Goal: Task Accomplishment & Management: Complete application form

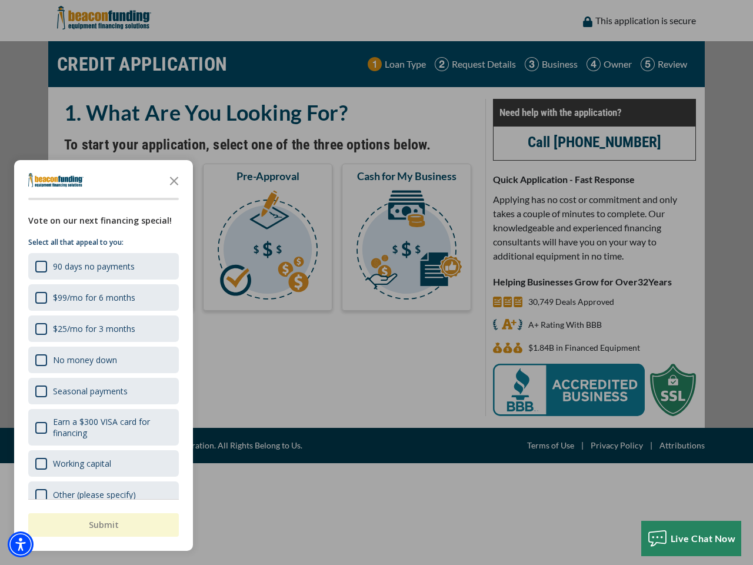
click at [377, 283] on div "button" at bounding box center [376, 282] width 753 height 565
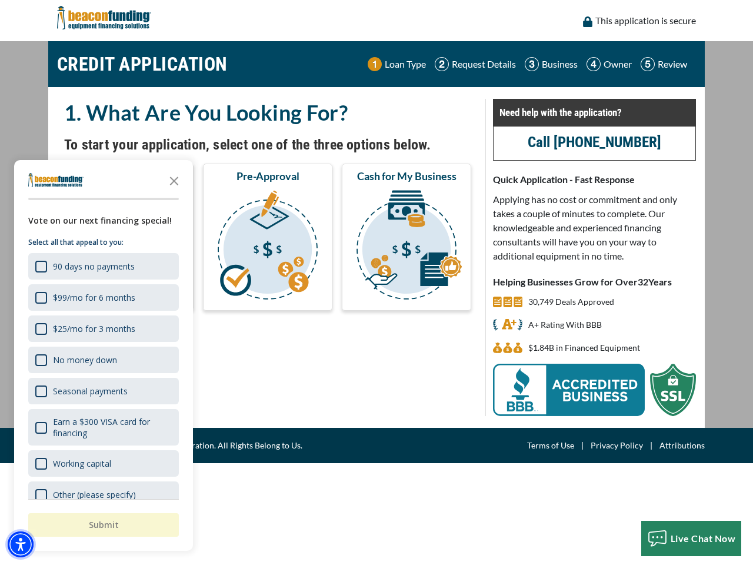
click at [21, 544] on img "Accessibility Menu" at bounding box center [21, 544] width 26 height 26
click at [377, 283] on body "Skip to main content Enable accessibility for low vision Open the accessibility…" at bounding box center [376, 282] width 753 height 565
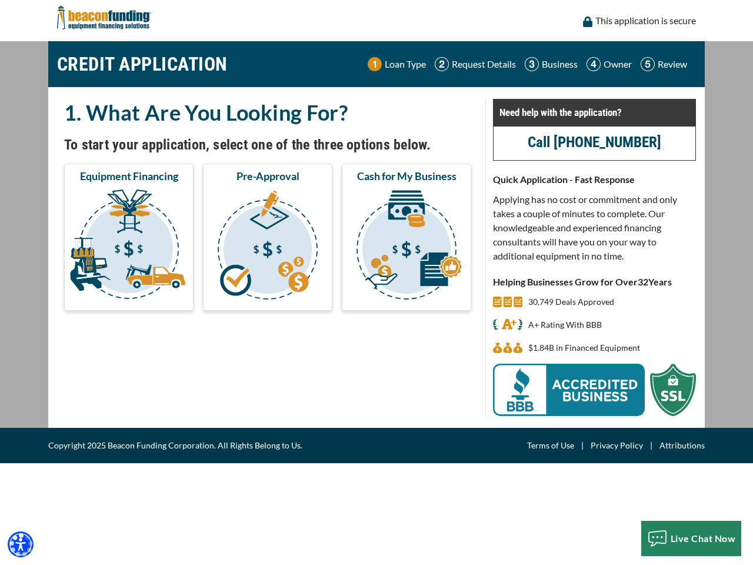
click at [174, 180] on body "Skip to main content Enable accessibility for low vision Open the accessibility…" at bounding box center [376, 282] width 753 height 565
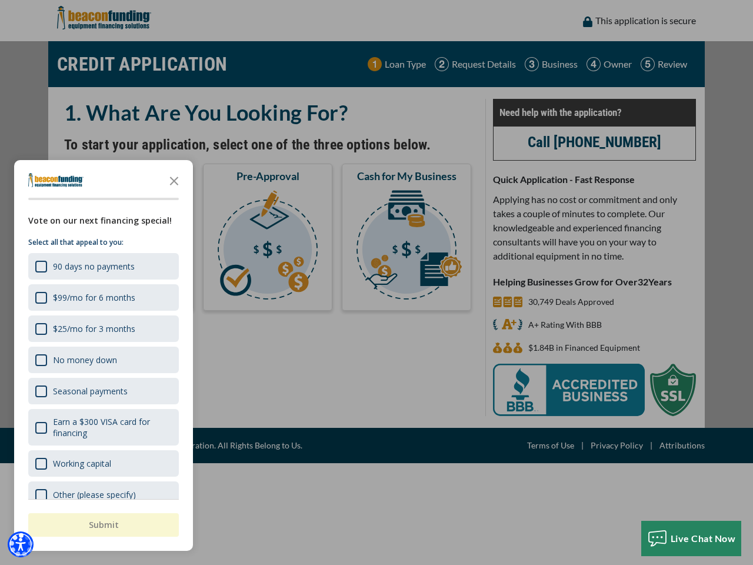
click at [102, 266] on body "Skip to main content Enable accessibility for low vision Open the accessibility…" at bounding box center [376, 282] width 753 height 565
click at [102, 297] on body "Skip to main content Enable accessibility for low vision Open the accessibility…" at bounding box center [376, 282] width 753 height 565
click at [102, 328] on body "Skip to main content Enable accessibility for low vision Open the accessibility…" at bounding box center [376, 282] width 753 height 565
click at [102, 360] on body "Skip to main content Enable accessibility for low vision Open the accessibility…" at bounding box center [376, 282] width 753 height 565
click at [102, 391] on body "Skip to main content Enable accessibility for low vision Open the accessibility…" at bounding box center [376, 282] width 753 height 565
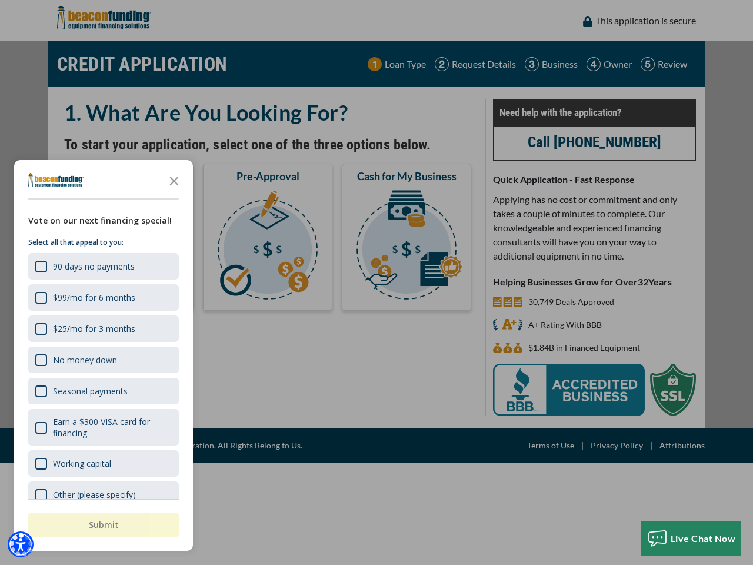
click at [102, 427] on body "Skip to main content Enable accessibility for low vision Open the accessibility…" at bounding box center [376, 282] width 753 height 565
